Goal: Task Accomplishment & Management: Manage account settings

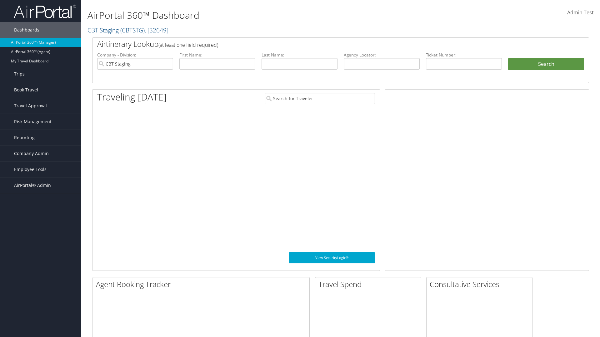
click at [41, 154] on span "Company Admin" at bounding box center [31, 154] width 35 height 16
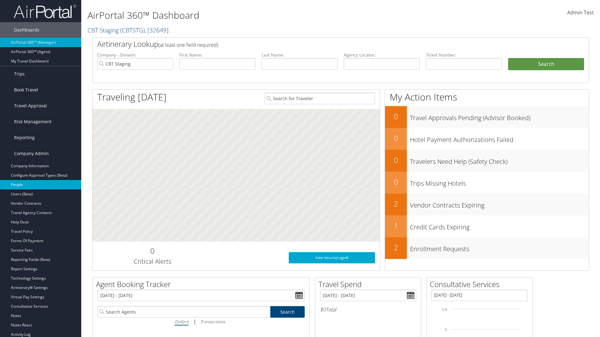
click at [41, 185] on link "People" at bounding box center [40, 184] width 81 height 9
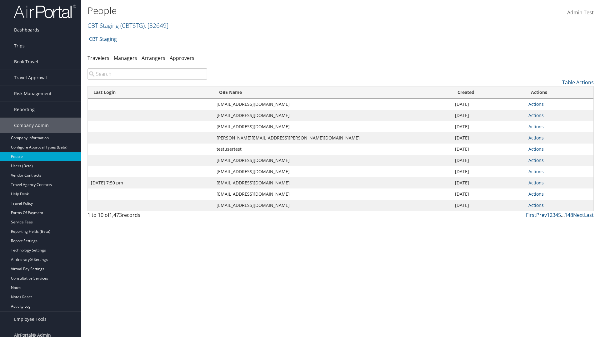
click at [125, 58] on link "Managers" at bounding box center [125, 58] width 23 height 7
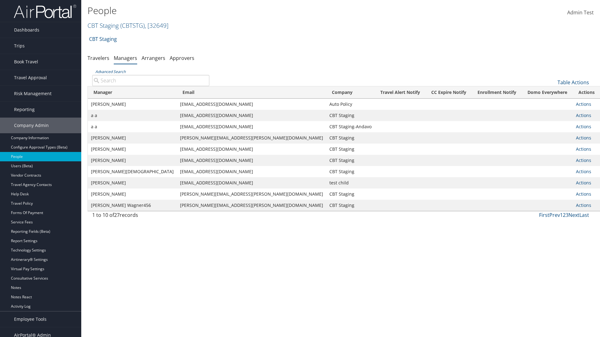
click at [151, 80] on input "Advanced Search" at bounding box center [150, 80] width 117 height 11
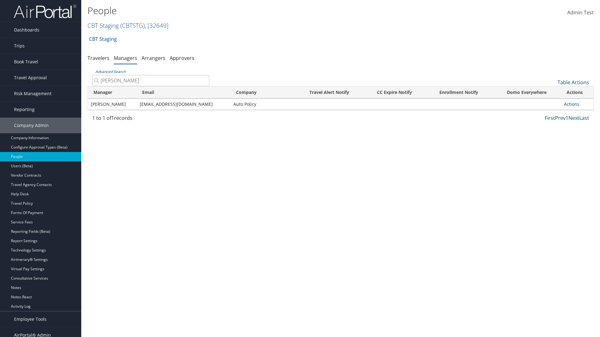
type input "Tulio Figarola"
click at [571, 104] on link "Actions" at bounding box center [571, 104] width 15 height 6
click at [547, 113] on link "User Settings" at bounding box center [547, 113] width 58 height 11
